Goal: Task Accomplishment & Management: Manage account settings

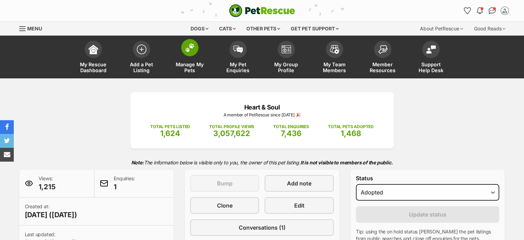
click at [196, 61] on span "Manage My Pets" at bounding box center [189, 67] width 31 height 12
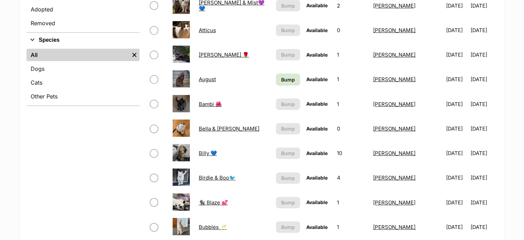
scroll to position [241, 0]
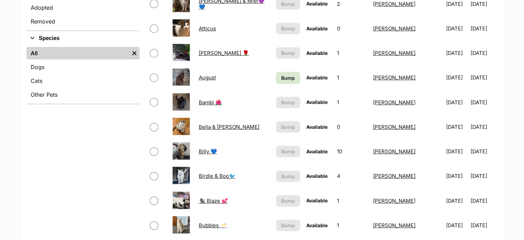
click at [221, 199] on link "🐈‍⬛ Blaze 💕" at bounding box center [213, 200] width 29 height 7
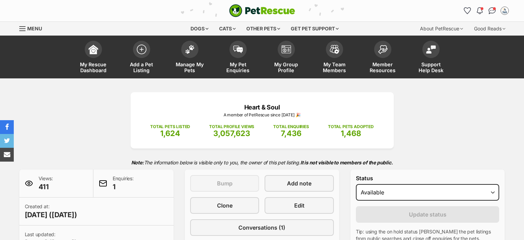
click at [428, 196] on select "Draft - not available as listing has enquires Available On hold Adopted" at bounding box center [428, 192] width 144 height 17
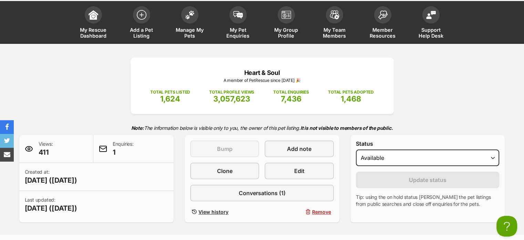
click at [407, 160] on select "Draft - not available as listing has enquires Available On hold Adopted" at bounding box center [428, 157] width 144 height 17
select select "rehomed"
click at [356, 149] on select "Draft - not available as listing has enquires Available On hold Adopted" at bounding box center [428, 157] width 144 height 17
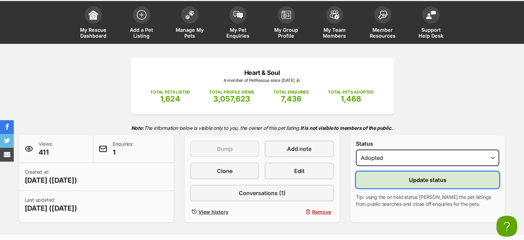
click at [425, 179] on span "Update status" at bounding box center [428, 179] width 38 height 8
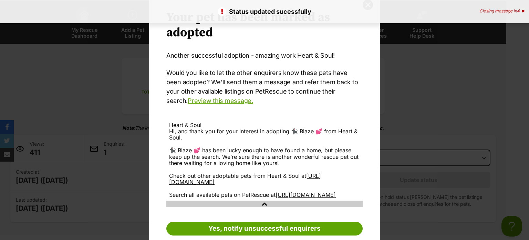
scroll to position [53, 0]
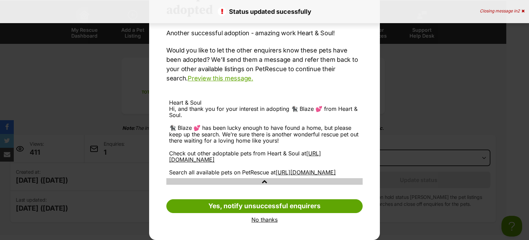
click at [265, 219] on link "No thanks" at bounding box center [264, 219] width 196 height 6
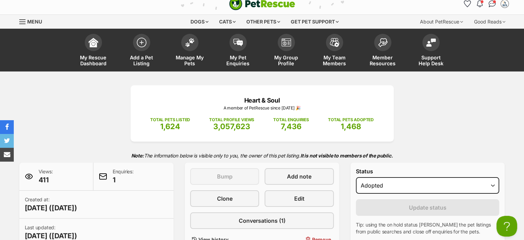
scroll to position [0, 0]
